Goal: Navigation & Orientation: Find specific page/section

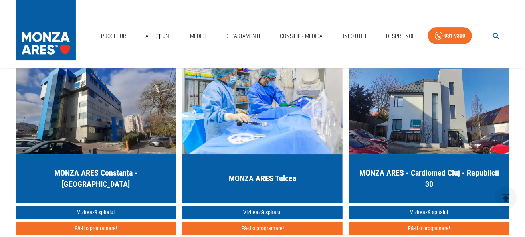
scroll to position [1324, 0]
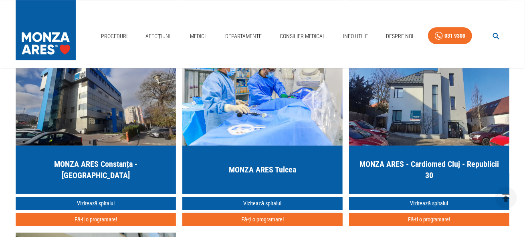
click at [258, 222] on button "Fă-ți o programare!" at bounding box center [262, 219] width 160 height 13
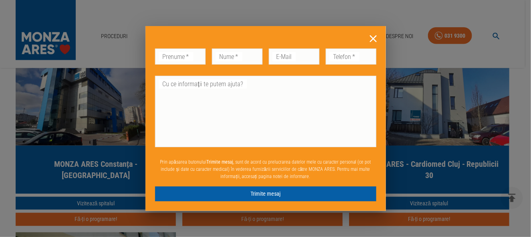
click at [374, 39] on icon at bounding box center [373, 38] width 7 height 7
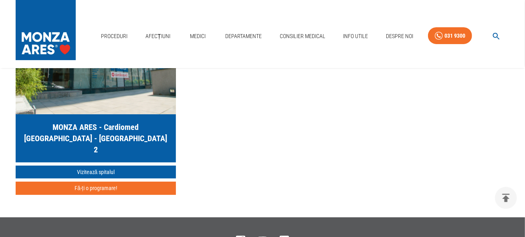
scroll to position [1564, 0]
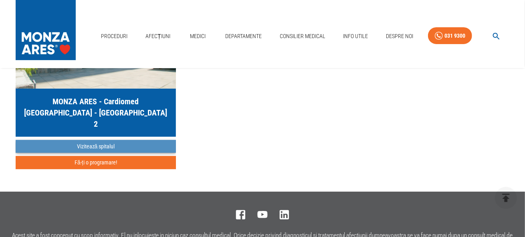
click at [93, 143] on link "Vizitează spitalul" at bounding box center [96, 146] width 160 height 13
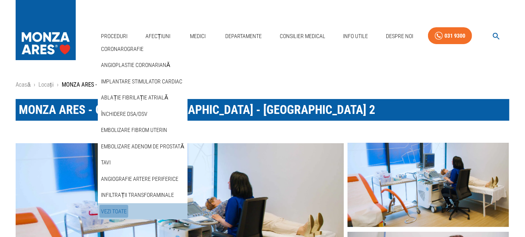
click at [121, 210] on link "Vezi Toate" at bounding box center [113, 211] width 29 height 13
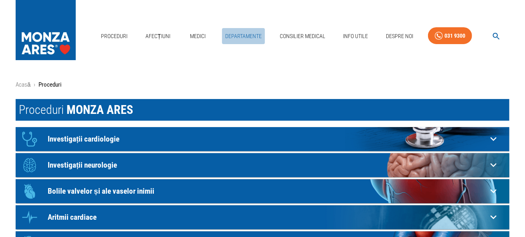
click at [239, 36] on link "Departamente" at bounding box center [243, 36] width 43 height 16
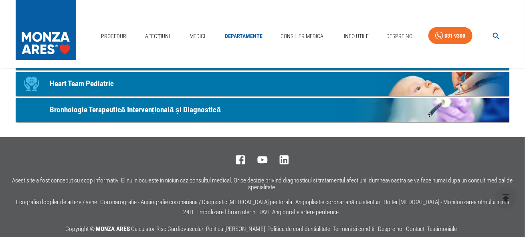
scroll to position [562, 0]
